Goal: Task Accomplishment & Management: Use online tool/utility

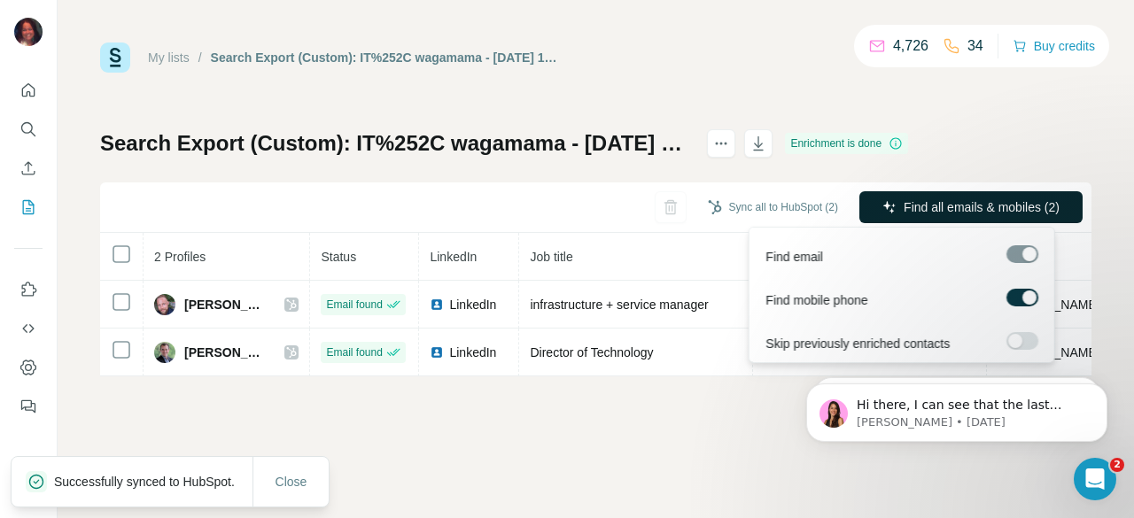
click at [970, 210] on span "Find all emails & mobiles (2)" at bounding box center [981, 207] width 156 height 18
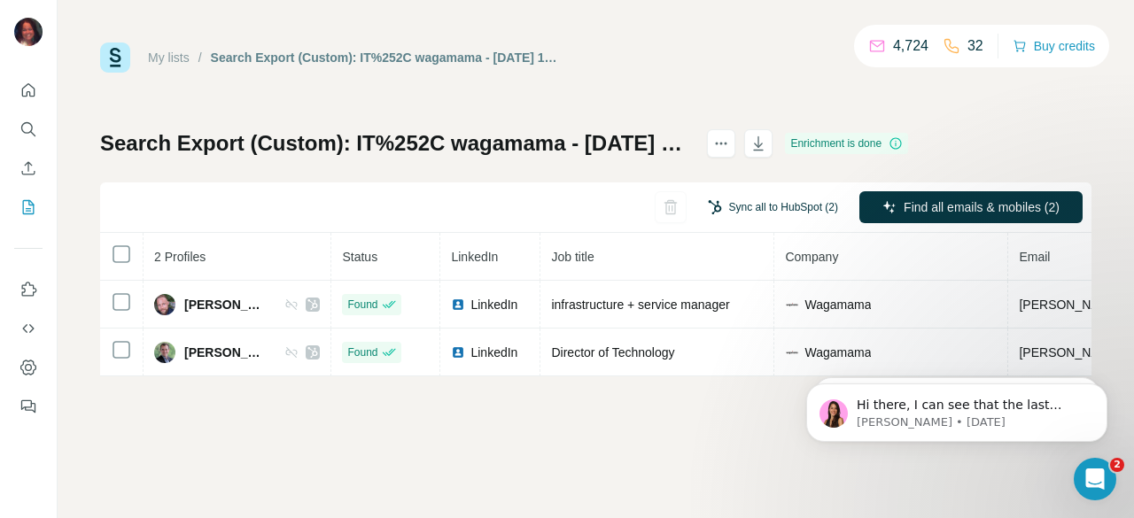
click at [766, 216] on button "Sync all to HubSpot (2)" at bounding box center [772, 207] width 155 height 27
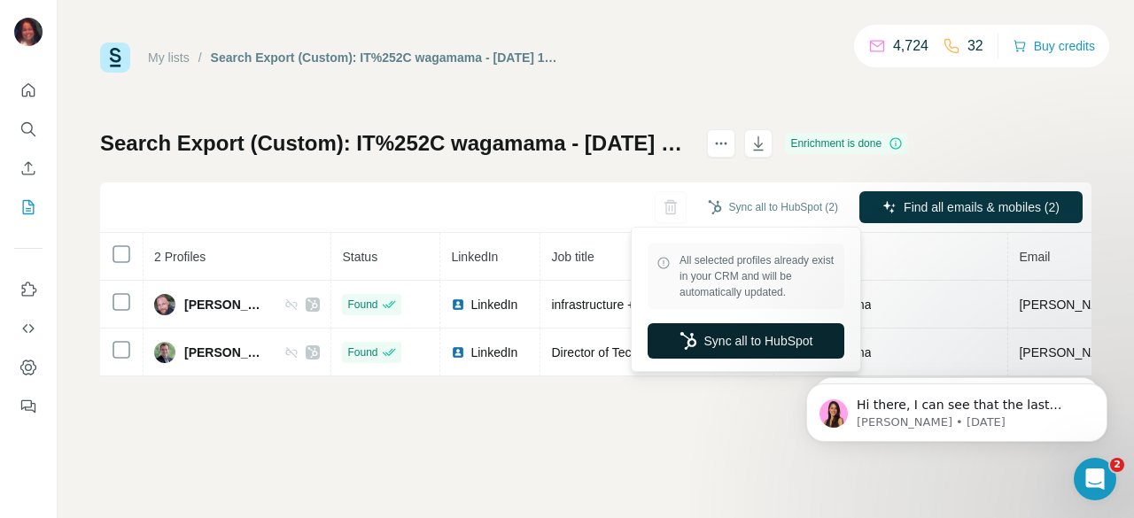
click at [715, 347] on button "Sync all to HubSpot" at bounding box center [745, 340] width 197 height 35
